Goal: Information Seeking & Learning: Learn about a topic

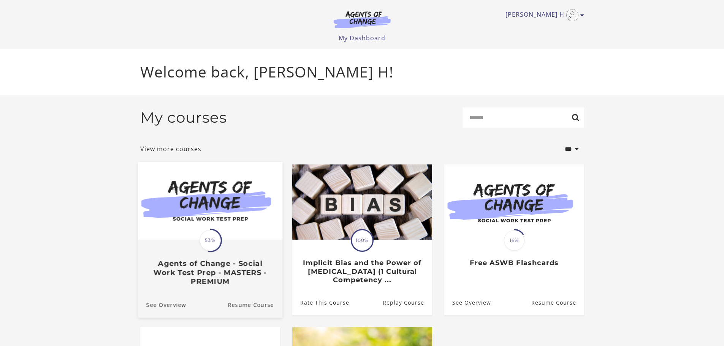
click at [204, 215] on img at bounding box center [209, 201] width 144 height 78
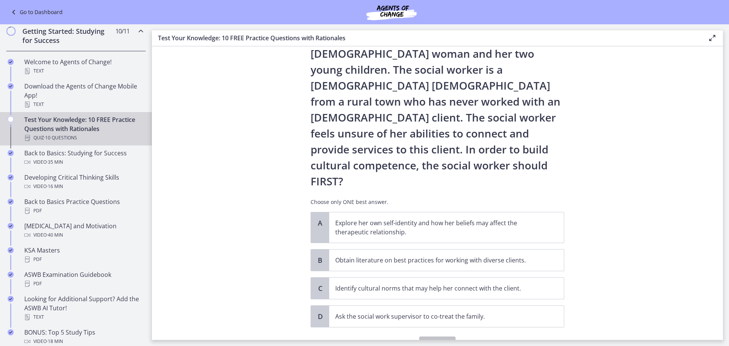
scroll to position [67, 0]
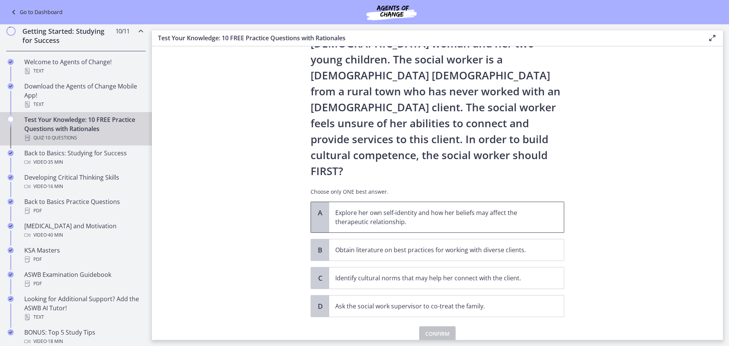
click at [349, 208] on p "Explore her own self-identity and how her beliefs may affect the therapeutic re…" at bounding box center [438, 217] width 207 height 18
click at [433, 329] on span "Confirm" at bounding box center [437, 333] width 24 height 9
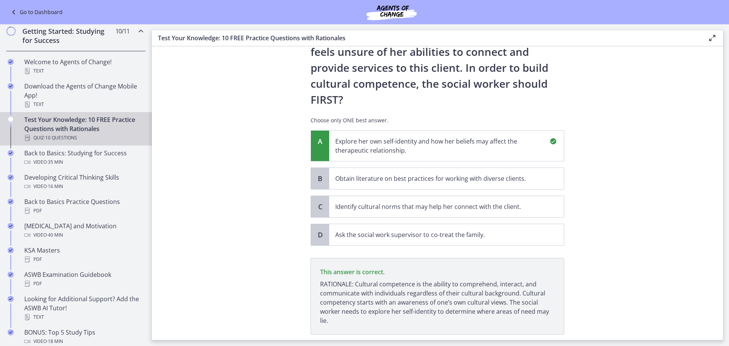
scroll to position [156, 0]
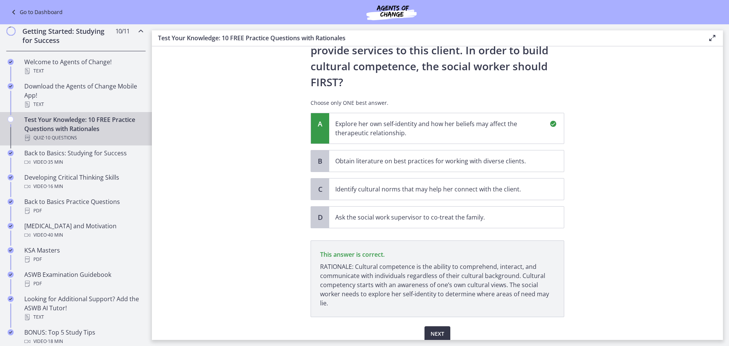
click at [436, 329] on span "Next" at bounding box center [438, 333] width 14 height 9
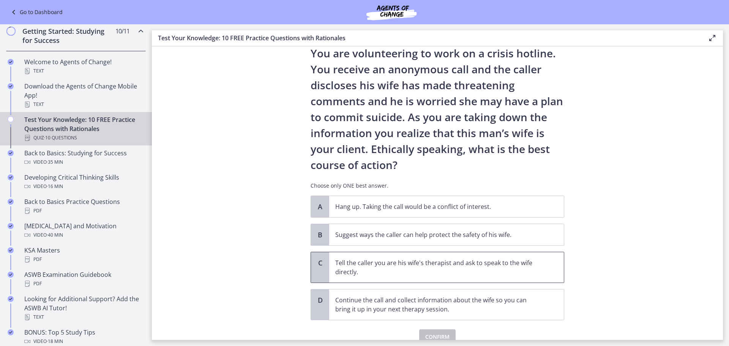
scroll to position [38, 0]
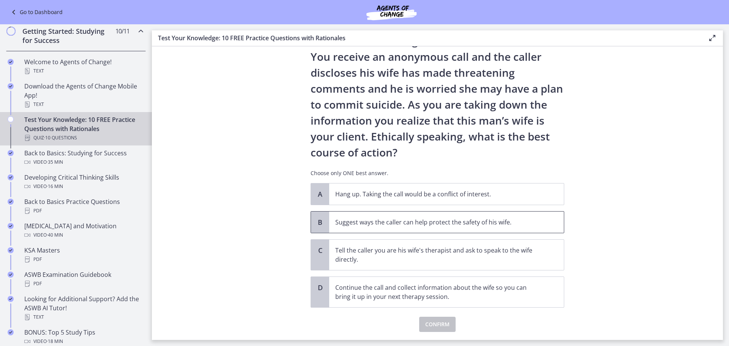
click at [424, 225] on p "Suggest ways the caller can help protect the safety of his wife." at bounding box center [438, 222] width 207 height 9
click at [441, 319] on button "Confirm" at bounding box center [437, 324] width 36 height 15
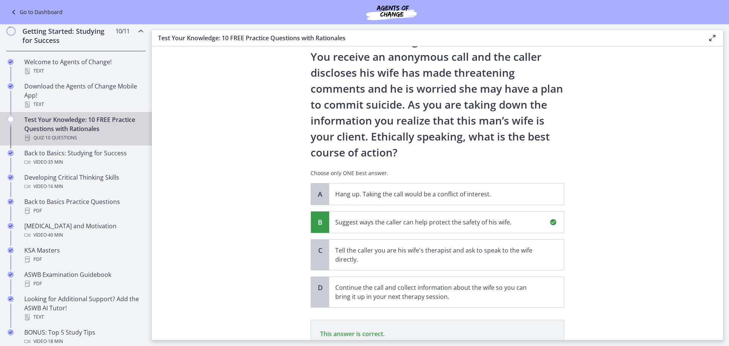
scroll to position [131, 0]
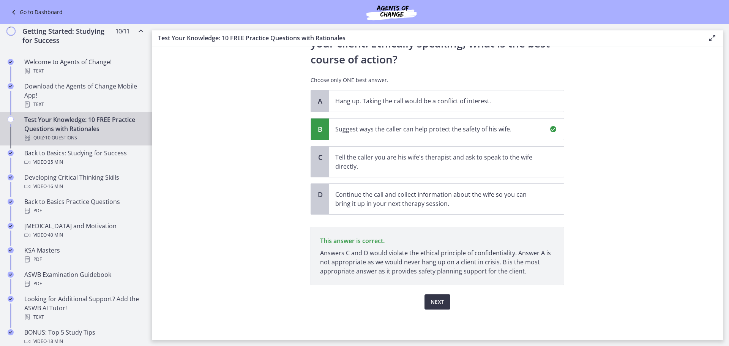
click at [431, 304] on span "Next" at bounding box center [438, 301] width 14 height 9
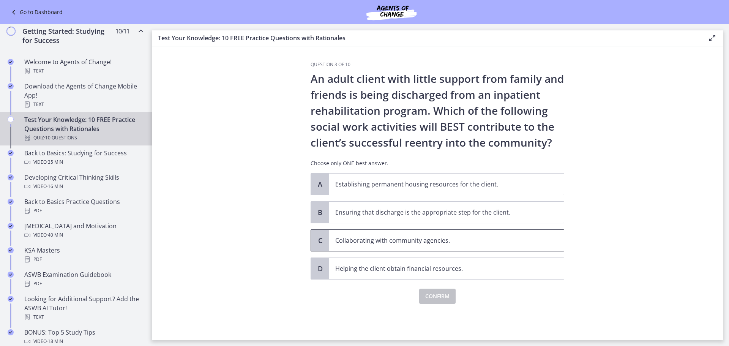
click at [386, 235] on span "Collaborating with community agencies." at bounding box center [446, 240] width 235 height 21
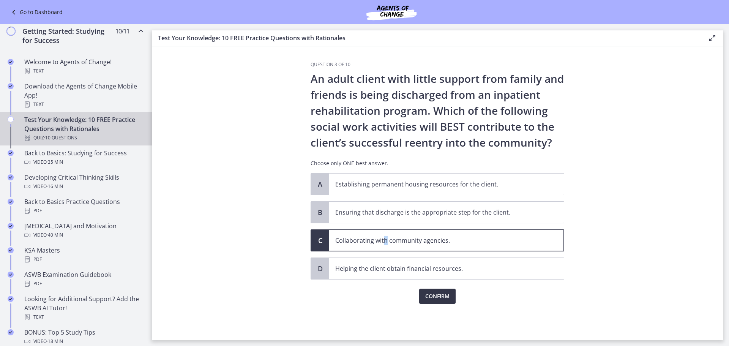
click at [434, 300] on span "Confirm" at bounding box center [437, 296] width 24 height 9
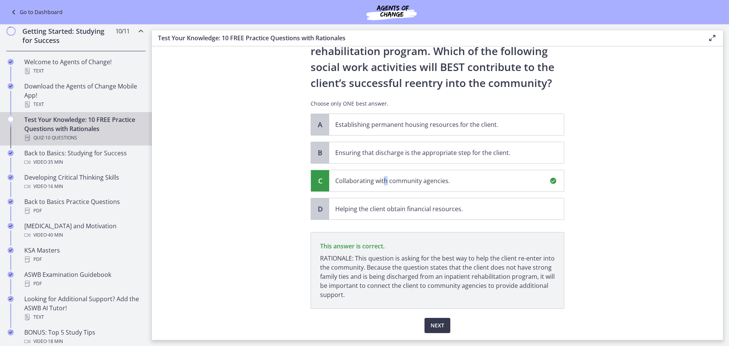
scroll to position [83, 0]
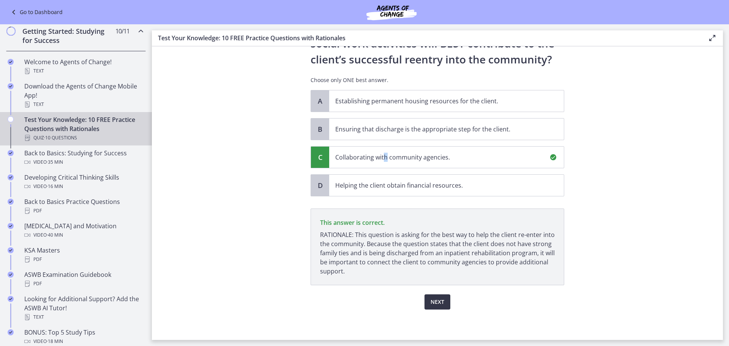
click at [428, 301] on button "Next" at bounding box center [438, 301] width 26 height 15
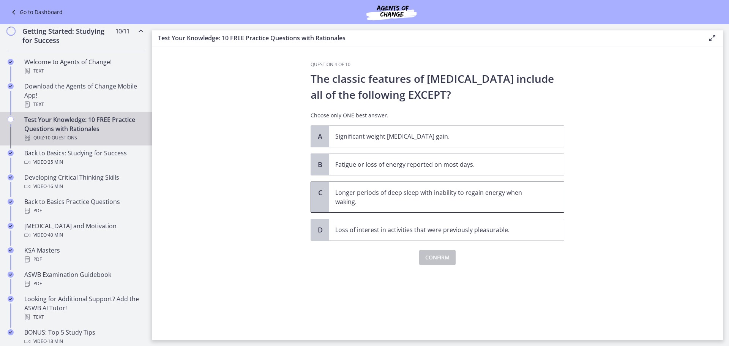
click at [396, 201] on p "Longer periods of deep sleep with inability to regain energy when waking." at bounding box center [438, 197] width 207 height 18
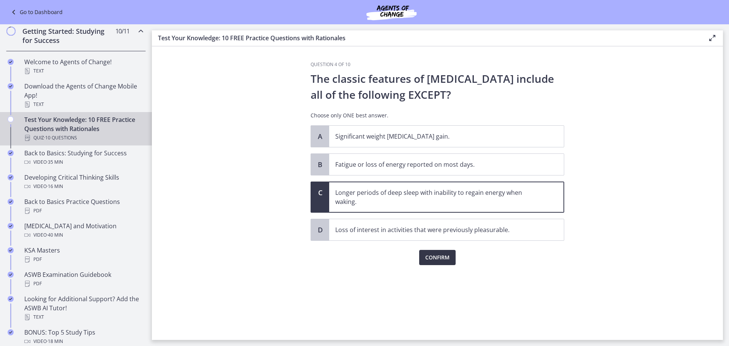
click at [434, 257] on span "Confirm" at bounding box center [437, 257] width 24 height 9
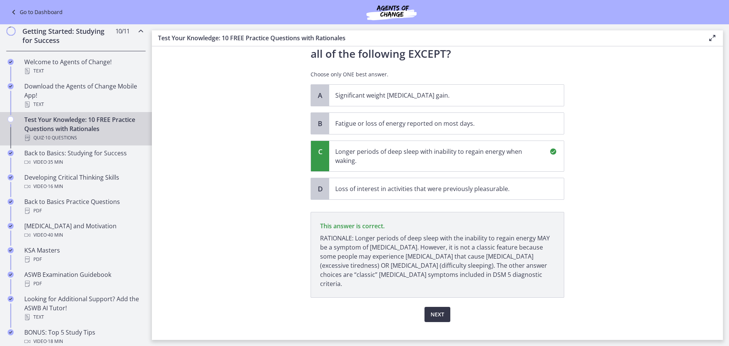
scroll to position [44, 0]
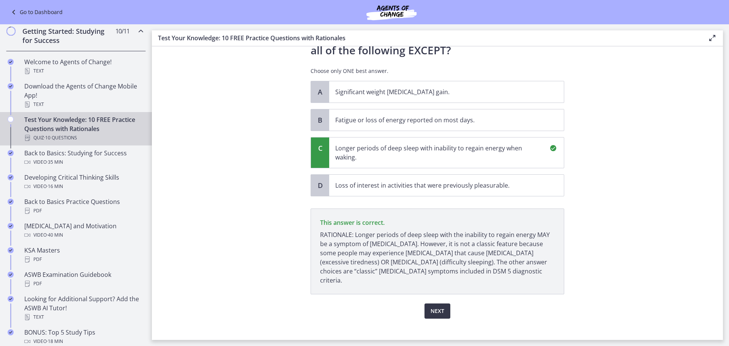
click at [435, 306] on span "Next" at bounding box center [438, 310] width 14 height 9
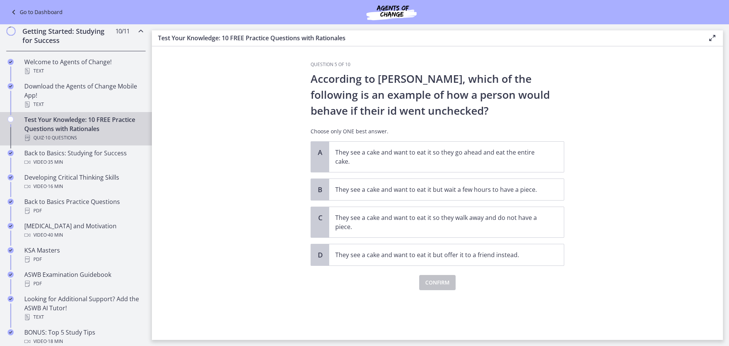
scroll to position [0, 0]
click at [401, 159] on p "They see a cake and want to eat it so they go ahead and eat the entire cake." at bounding box center [438, 157] width 207 height 18
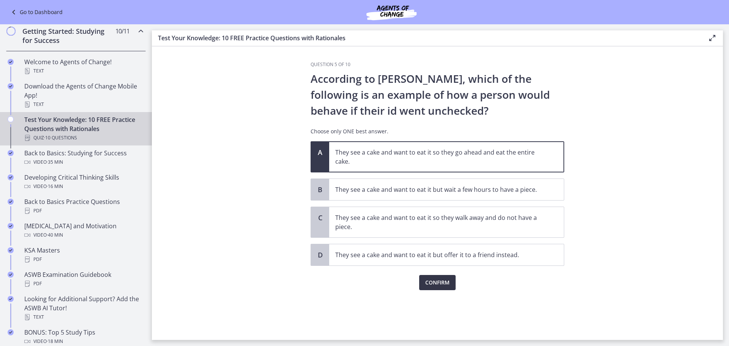
click at [433, 282] on span "Confirm" at bounding box center [437, 282] width 24 height 9
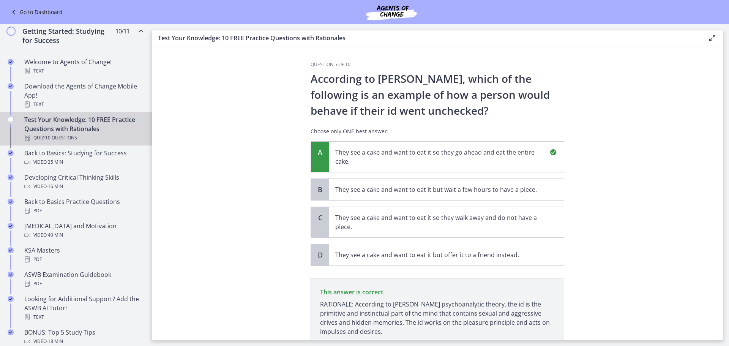
scroll to position [60, 0]
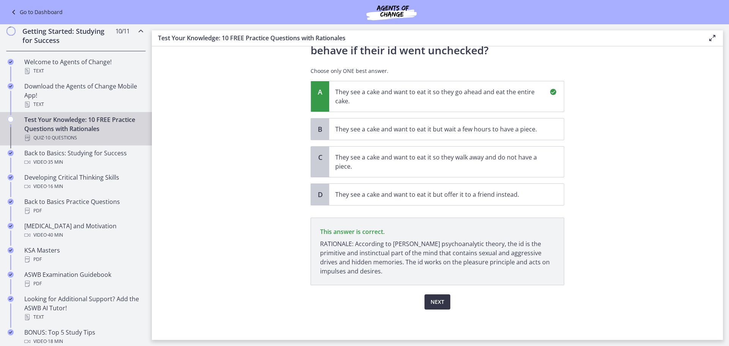
click at [436, 303] on span "Next" at bounding box center [438, 301] width 14 height 9
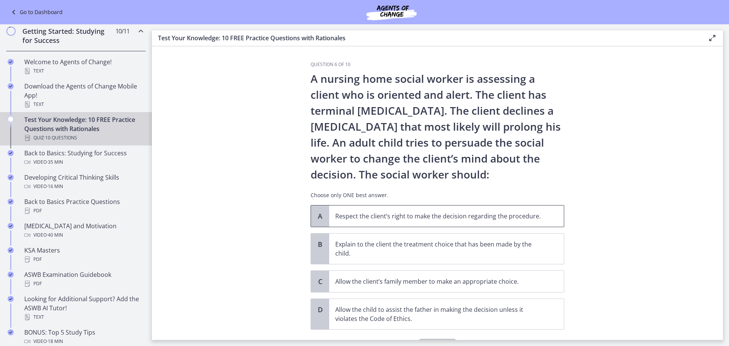
scroll to position [38, 0]
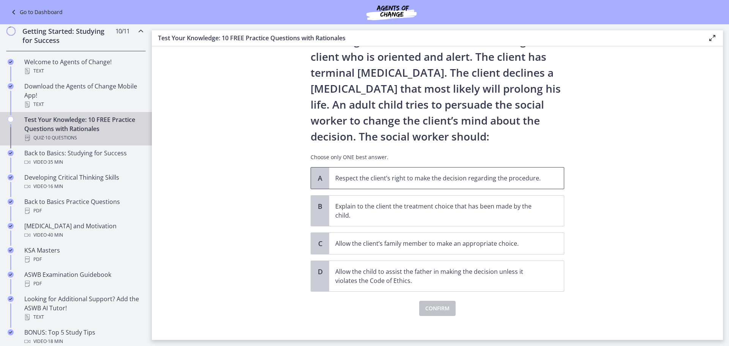
click at [445, 182] on p "Respect the client’s right to make the decision regarding the procedure." at bounding box center [438, 178] width 207 height 9
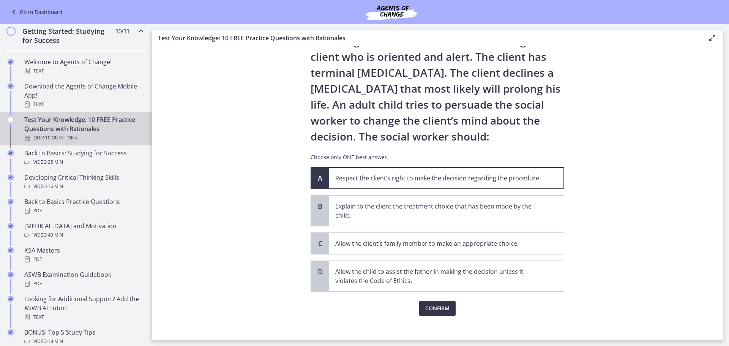
click at [438, 308] on span "Confirm" at bounding box center [437, 308] width 24 height 9
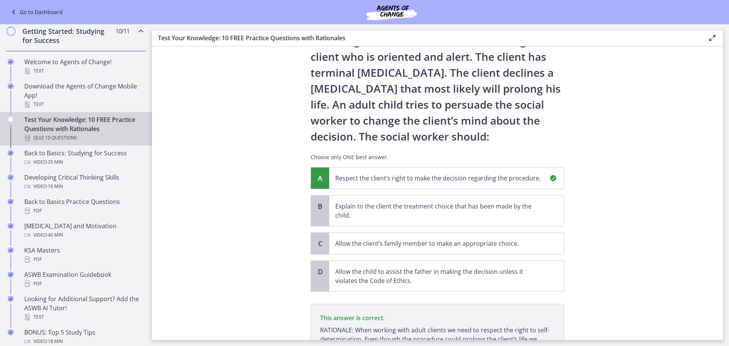
scroll to position [124, 0]
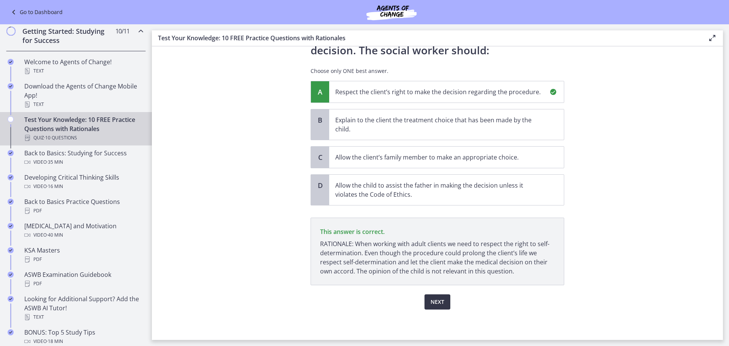
click at [436, 302] on span "Next" at bounding box center [438, 301] width 14 height 9
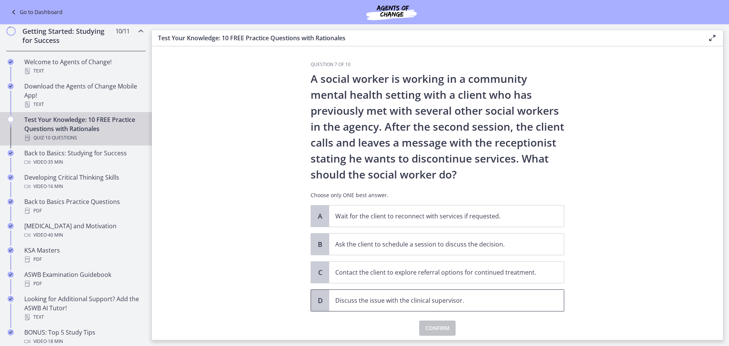
click at [443, 298] on p "Discuss the issue with the clinical supervisor." at bounding box center [438, 300] width 207 height 9
click at [435, 329] on span "Confirm" at bounding box center [437, 328] width 24 height 9
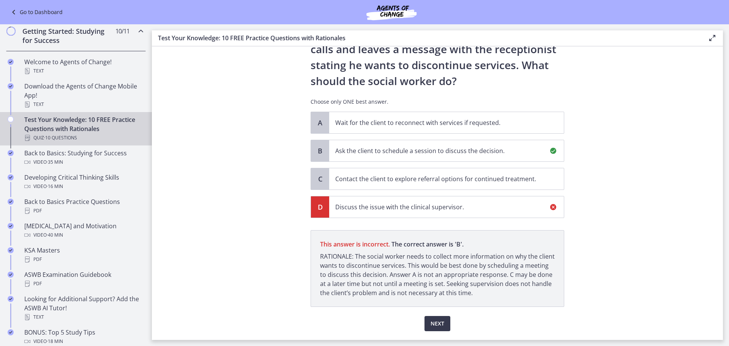
scroll to position [115, 0]
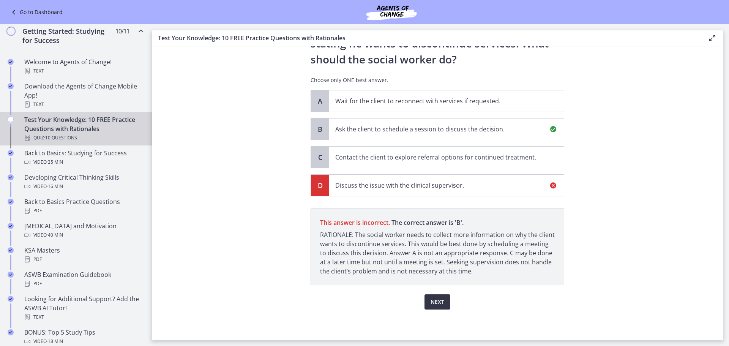
click at [432, 301] on span "Next" at bounding box center [438, 301] width 14 height 9
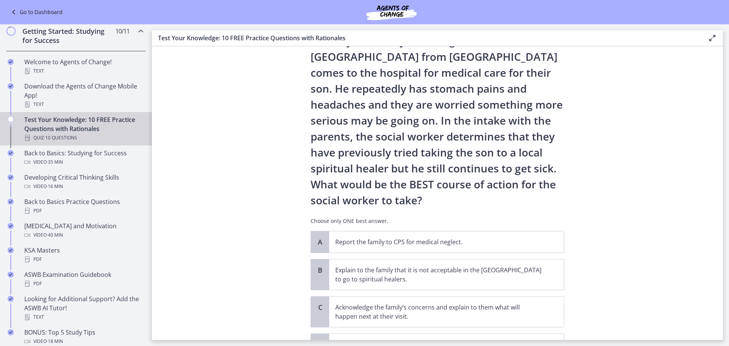
scroll to position [76, 0]
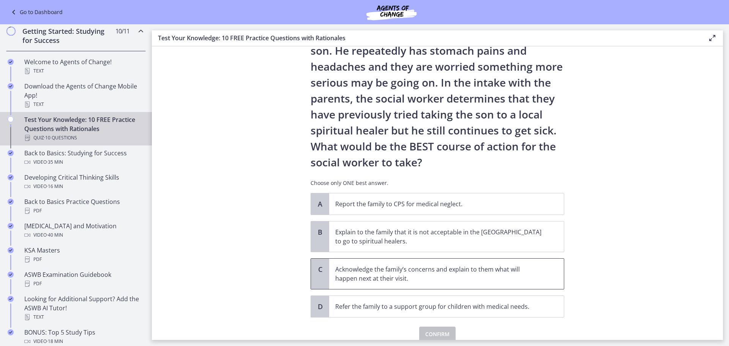
click at [509, 273] on p "Acknowledge the family’s concerns and explain to them what will happen next at …" at bounding box center [438, 274] width 207 height 18
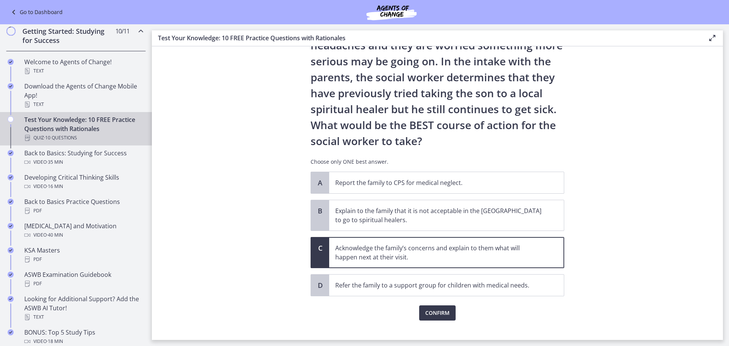
scroll to position [108, 0]
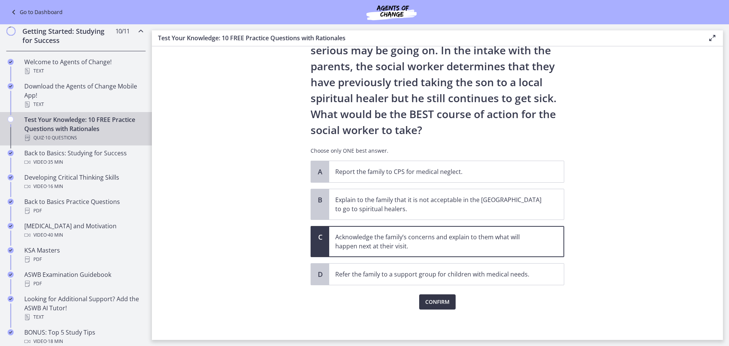
click at [438, 302] on span "Confirm" at bounding box center [437, 301] width 24 height 9
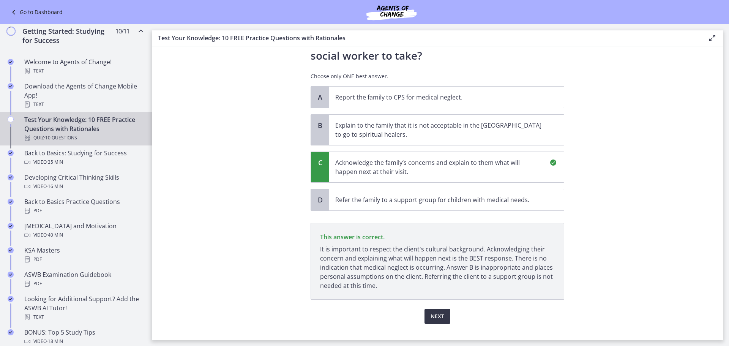
scroll to position [197, 0]
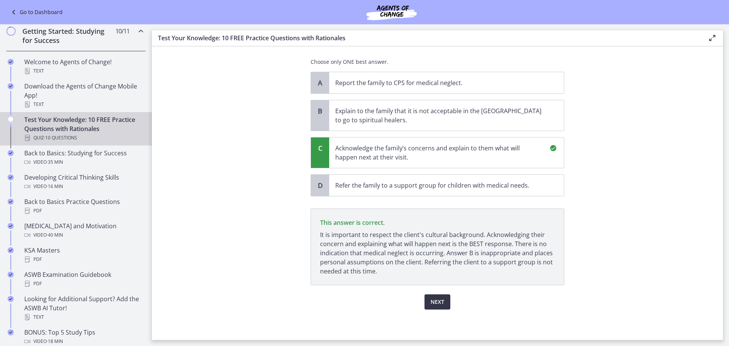
click at [436, 304] on span "Next" at bounding box center [438, 301] width 14 height 9
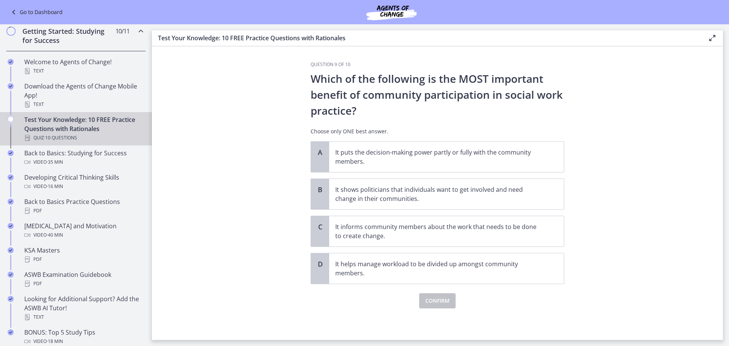
scroll to position [0, 0]
click at [392, 164] on p "It puts the decision-making power partly or fully with the community members." at bounding box center [438, 157] width 207 height 18
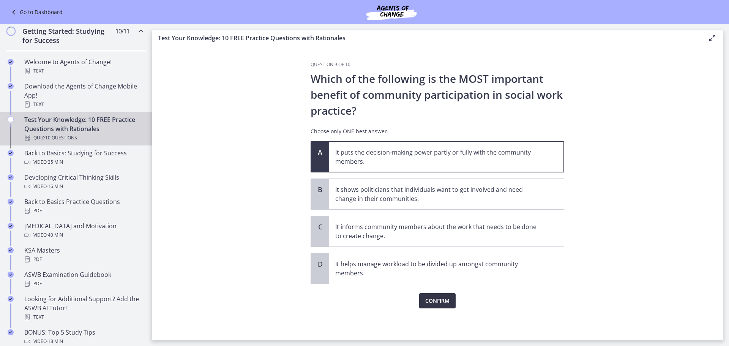
click at [432, 296] on span "Confirm" at bounding box center [437, 300] width 24 height 9
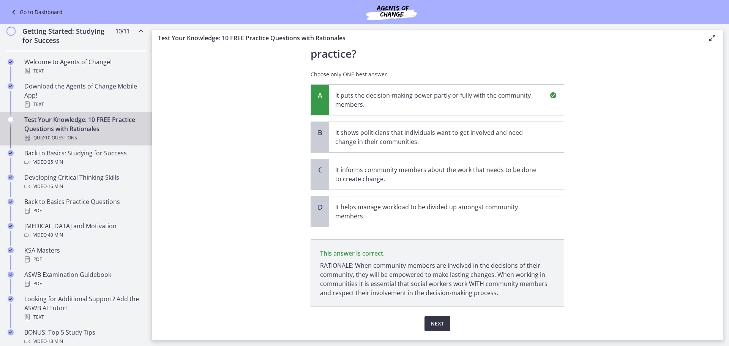
scroll to position [79, 0]
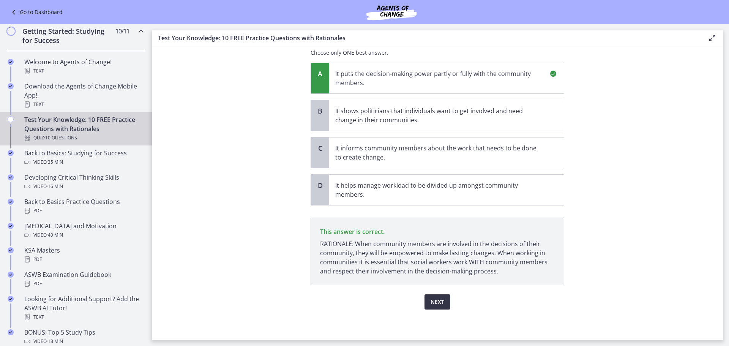
click at [435, 304] on span "Next" at bounding box center [438, 301] width 14 height 9
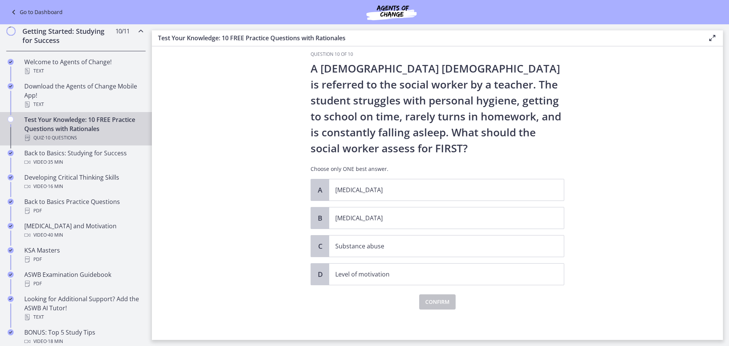
scroll to position [0, 0]
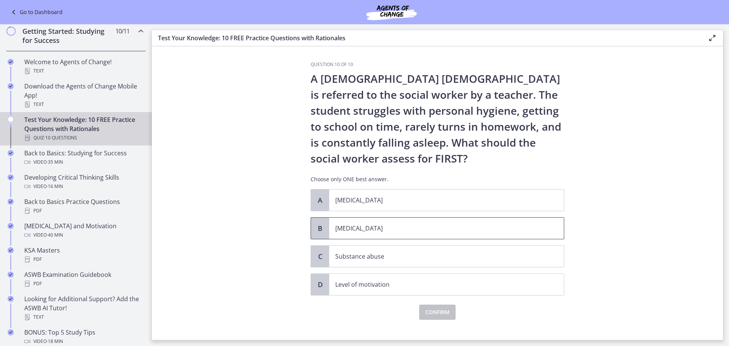
click at [365, 226] on p "[MEDICAL_DATA]" at bounding box center [438, 228] width 207 height 9
click at [435, 312] on span "Confirm" at bounding box center [437, 312] width 24 height 9
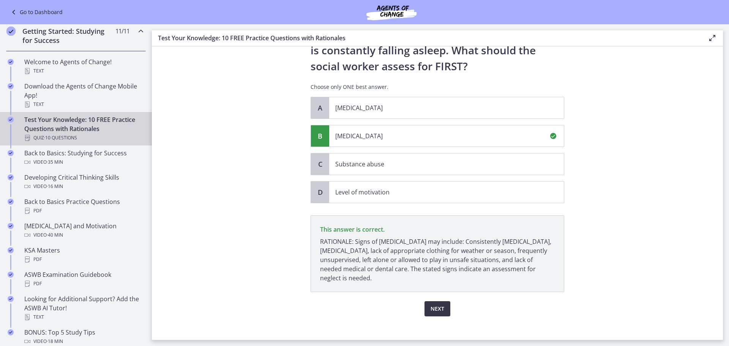
scroll to position [99, 0]
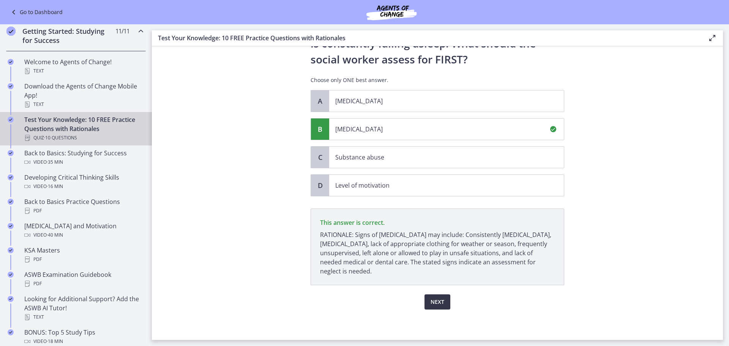
click at [437, 304] on span "Next" at bounding box center [438, 301] width 14 height 9
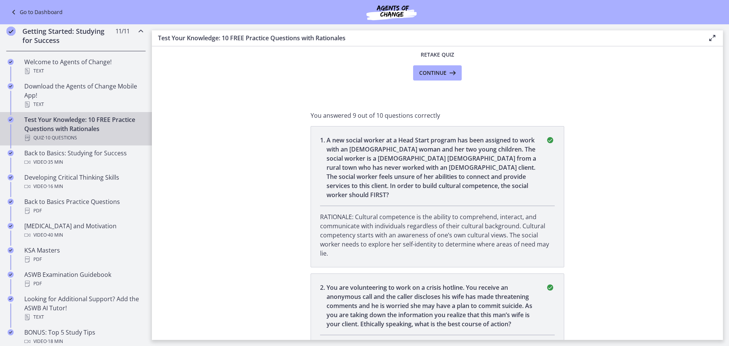
scroll to position [38, 0]
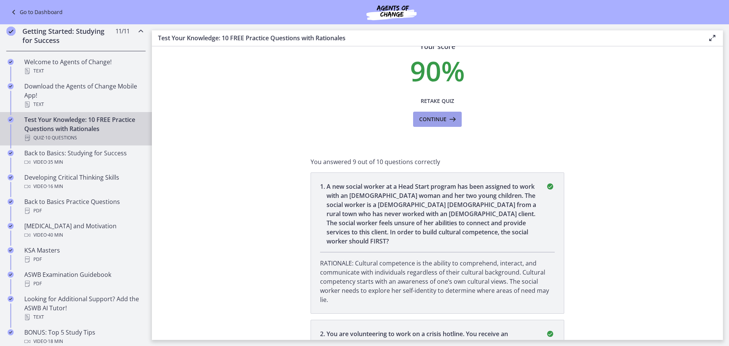
click at [429, 120] on span "Continue" at bounding box center [432, 119] width 27 height 9
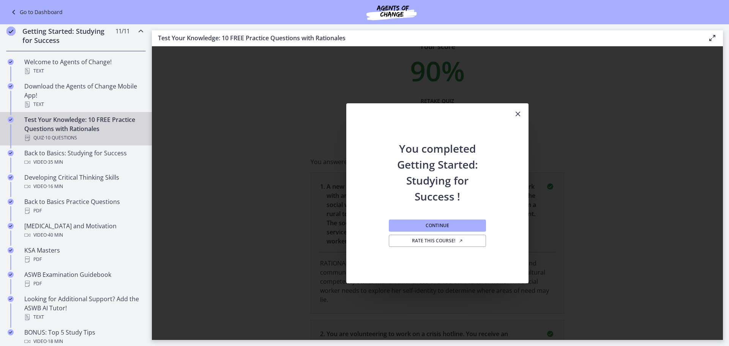
scroll to position [0, 0]
click at [517, 114] on icon "Close" at bounding box center [517, 113] width 9 height 9
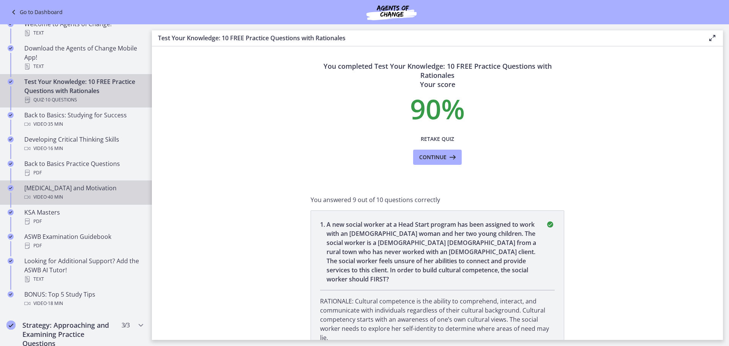
scroll to position [190, 0]
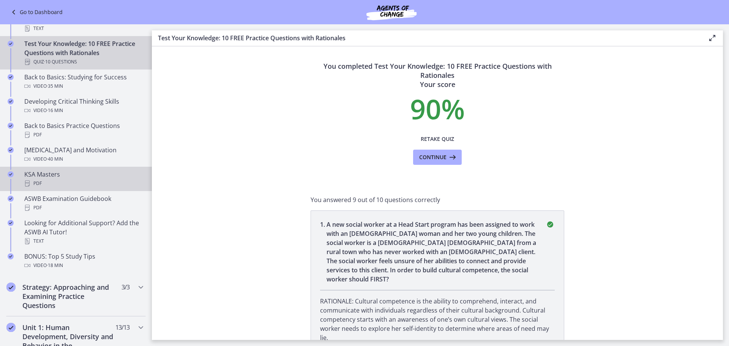
click at [119, 175] on div "KSA Masters PDF" at bounding box center [83, 179] width 118 height 18
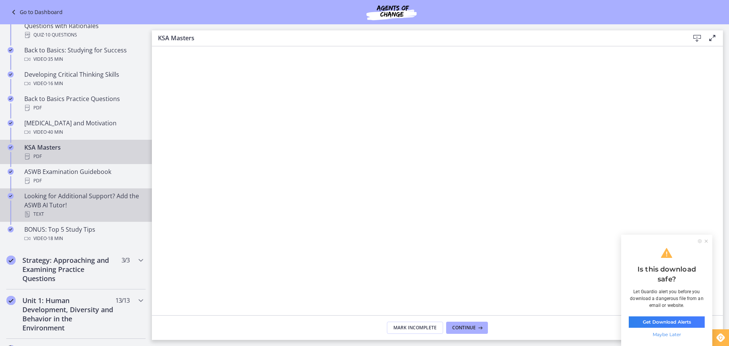
scroll to position [228, 0]
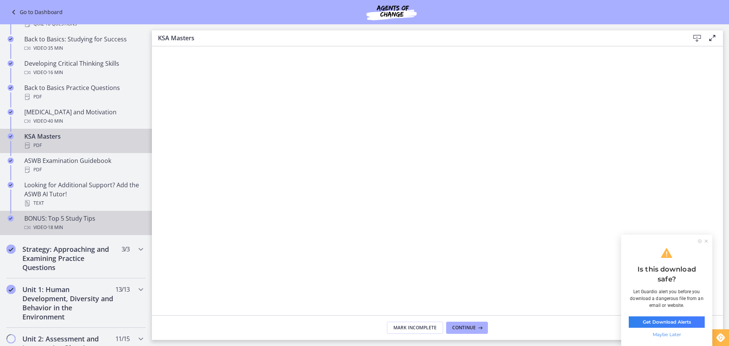
click at [104, 222] on div "BONUS: Top 5 Study Tips Video · 18 min" at bounding box center [83, 223] width 118 height 18
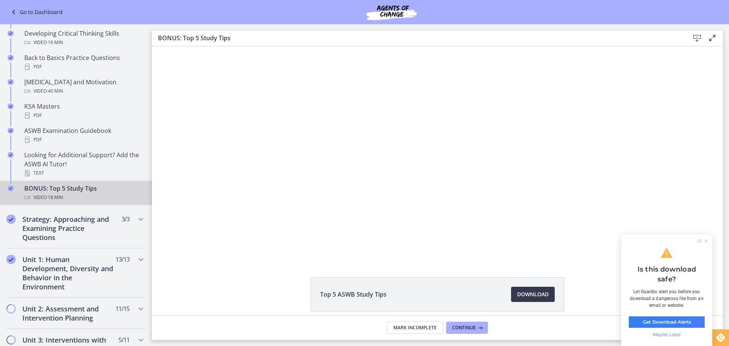
scroll to position [266, 0]
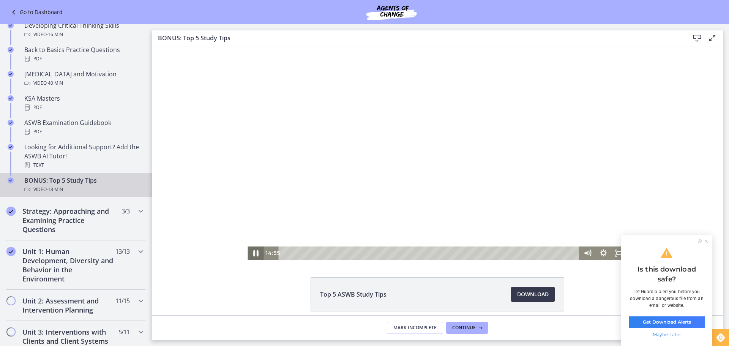
click at [254, 253] on icon "Pause" at bounding box center [255, 253] width 5 height 6
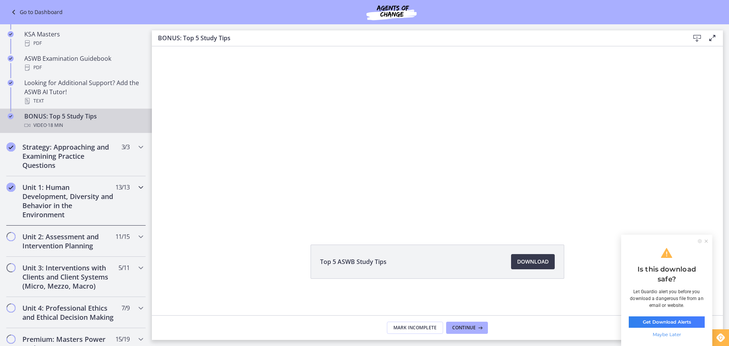
scroll to position [342, 0]
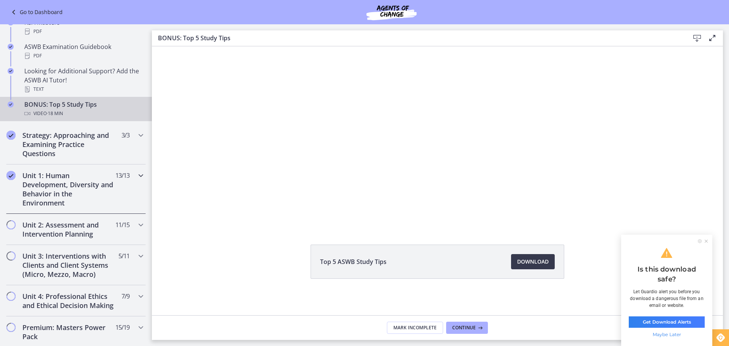
click at [136, 176] on icon "Chapters" at bounding box center [140, 175] width 9 height 9
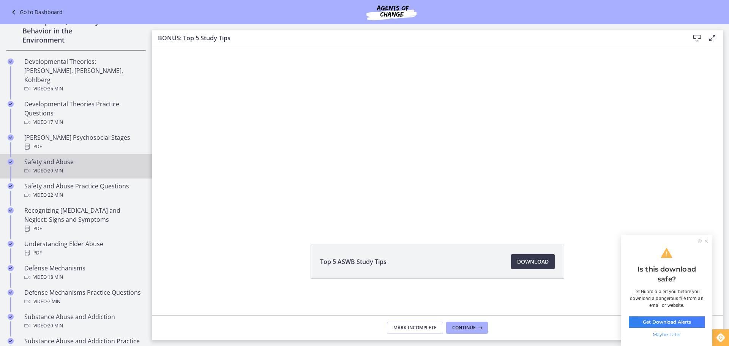
scroll to position [190, 0]
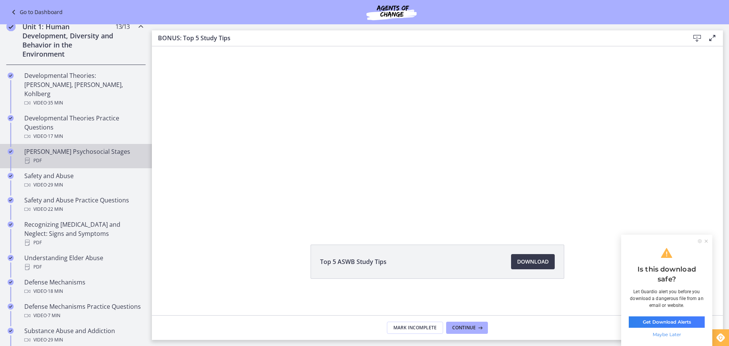
click at [111, 147] on div "[PERSON_NAME] Psychosocial Stages PDF" at bounding box center [83, 156] width 118 height 18
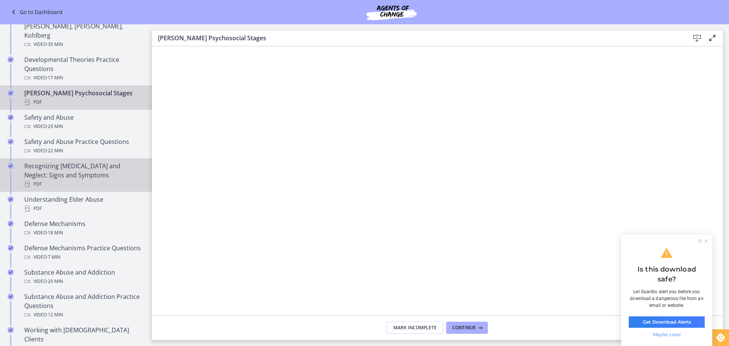
scroll to position [266, 0]
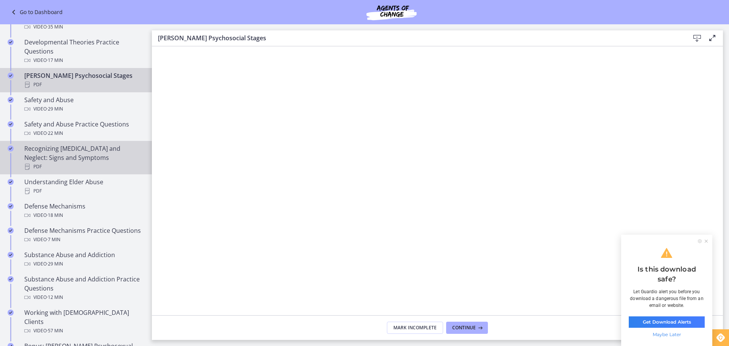
click at [111, 146] on div "Recognizing [MEDICAL_DATA] and Neglect: Signs and Symptoms PDF" at bounding box center [83, 157] width 118 height 27
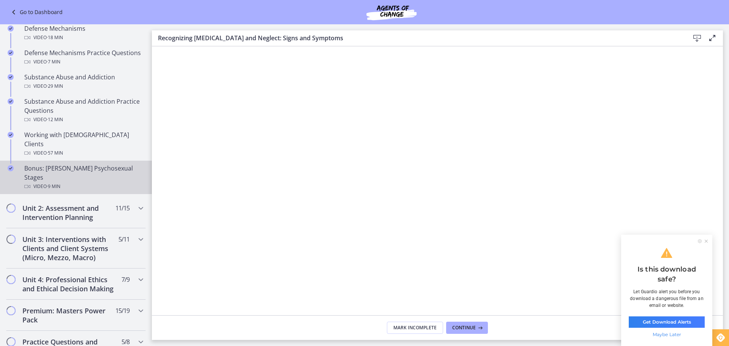
scroll to position [456, 0]
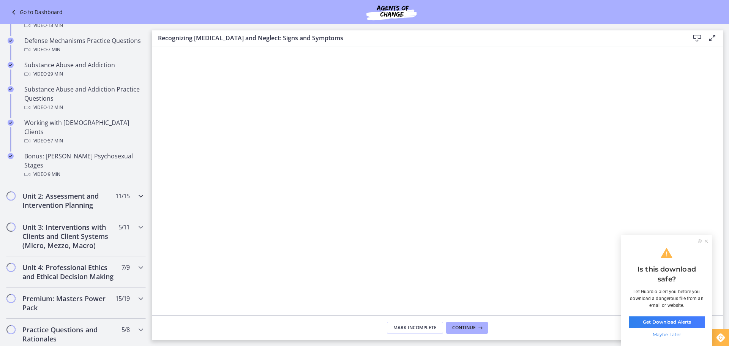
click at [136, 191] on icon "Chapters" at bounding box center [140, 195] width 9 height 9
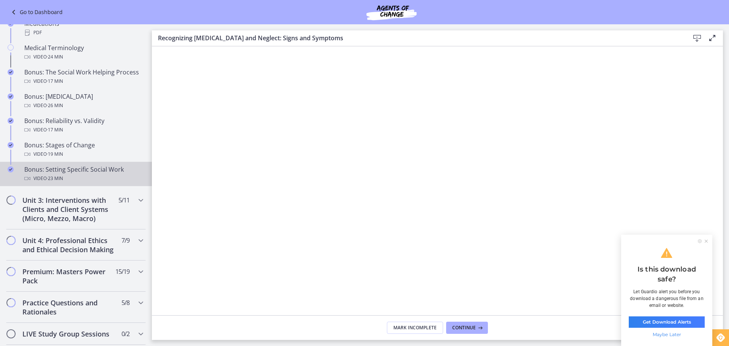
scroll to position [570, 0]
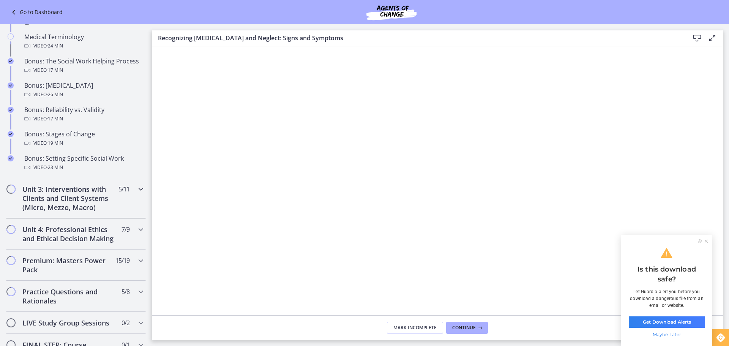
click at [136, 187] on icon "Chapters" at bounding box center [140, 189] width 9 height 9
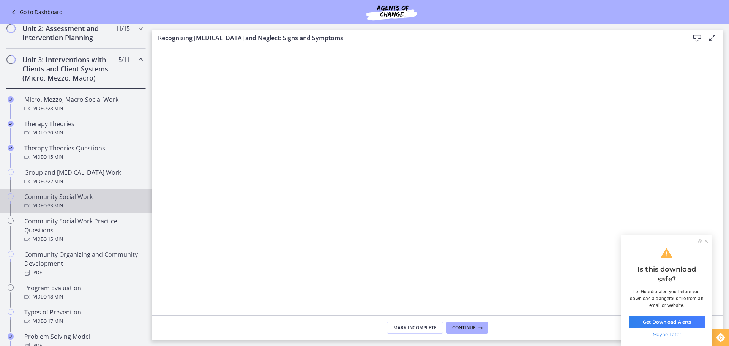
scroll to position [251, 0]
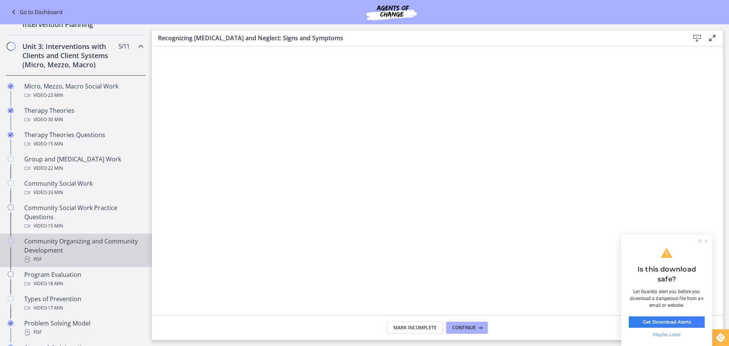
click at [103, 245] on div "Community Organizing and Community Development PDF" at bounding box center [83, 250] width 118 height 27
